Goal: Transaction & Acquisition: Purchase product/service

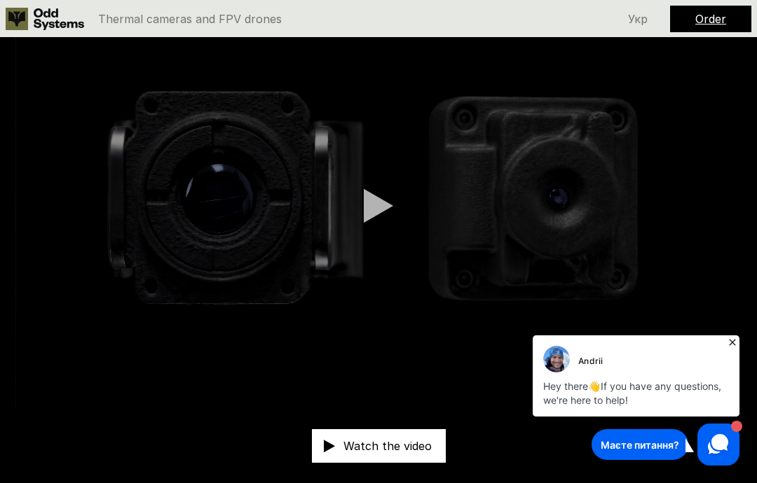
scroll to position [35, 0]
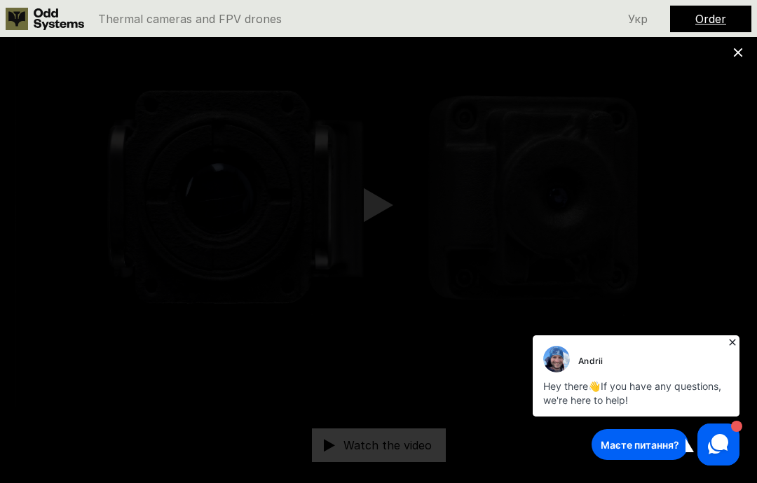
click at [729, 337] on icon at bounding box center [732, 343] width 14 height 14
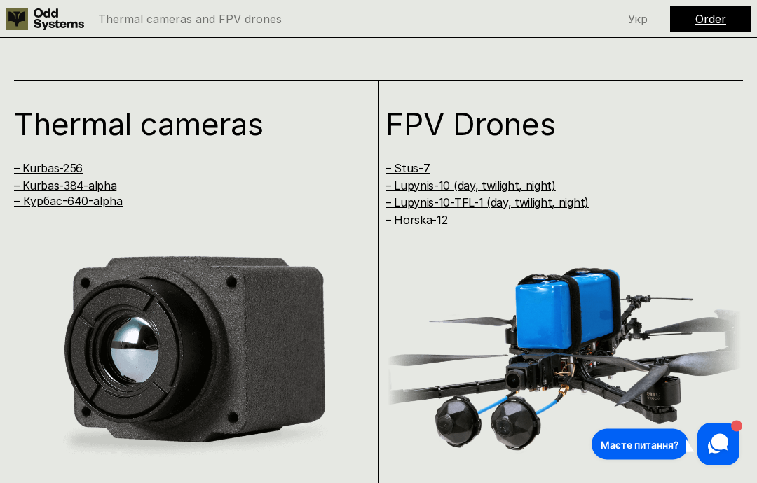
scroll to position [1309, 0]
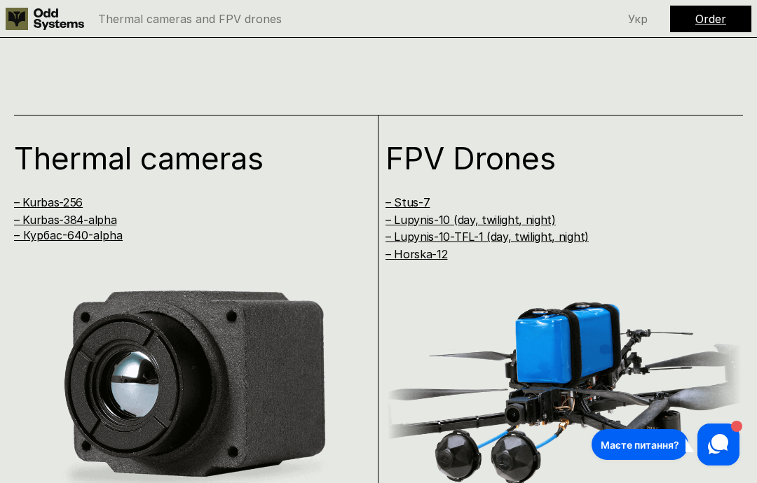
click at [60, 195] on link "– Kurbas-256" at bounding box center [48, 202] width 69 height 14
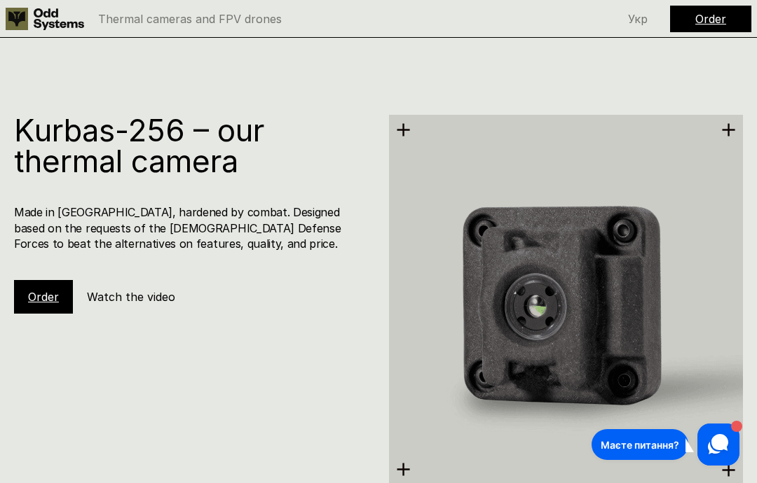
scroll to position [1838, 0]
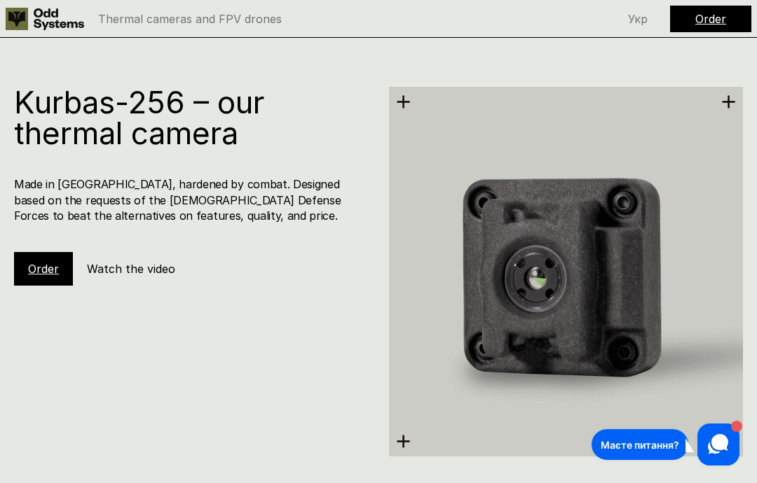
click at [48, 262] on link "Order" at bounding box center [43, 269] width 31 height 14
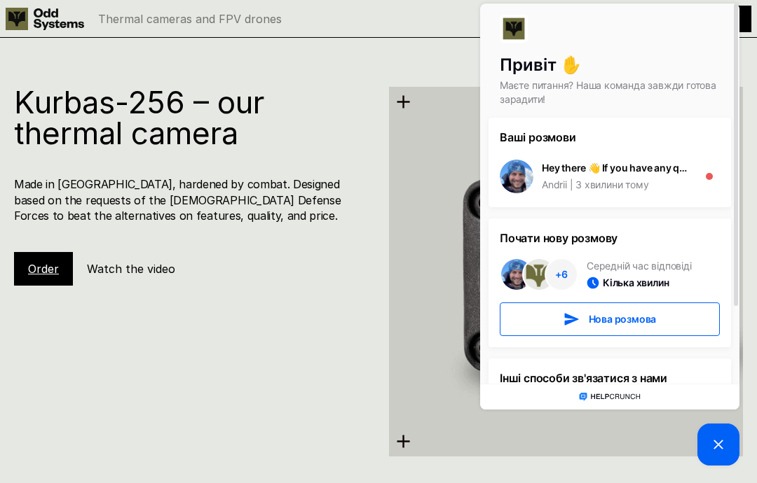
click at [731, 448] on picture at bounding box center [718, 445] width 42 height 42
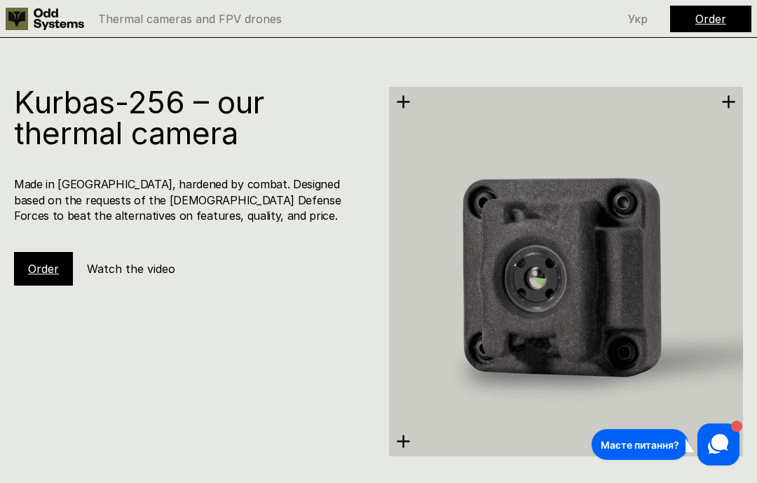
scroll to position [1309, 0]
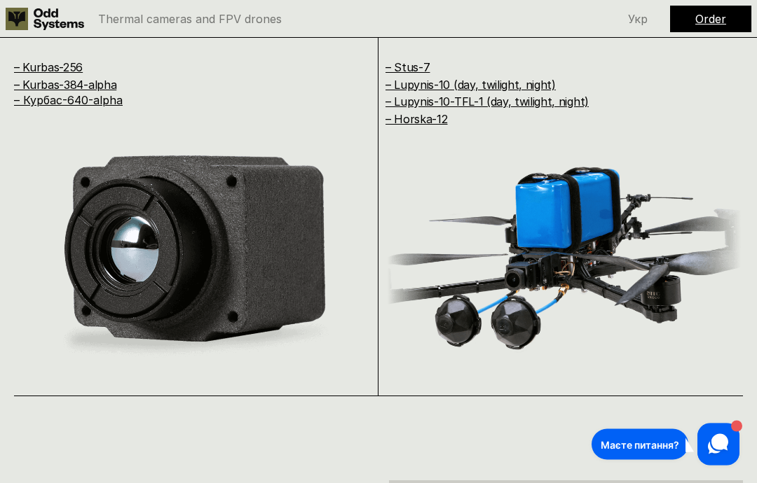
scroll to position [1449, 0]
